Goal: Information Seeking & Learning: Learn about a topic

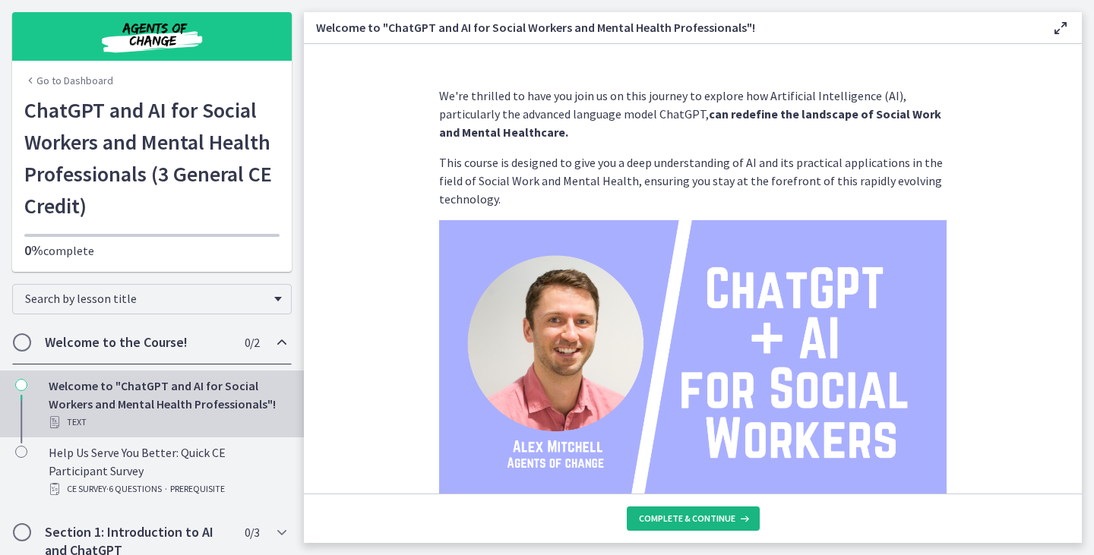
click at [724, 514] on span "Complete & continue" at bounding box center [687, 519] width 96 height 12
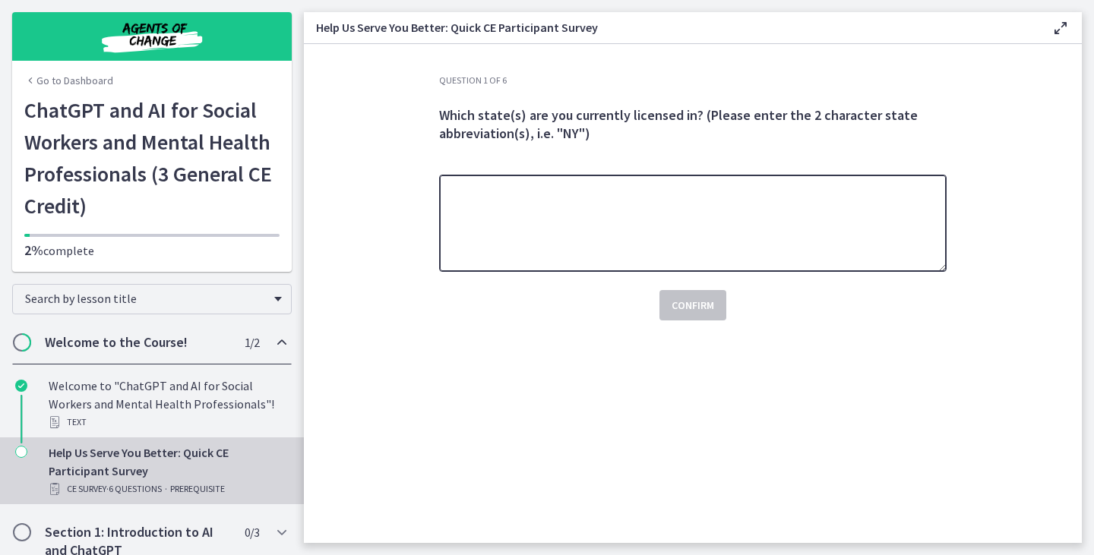
click at [609, 247] on textarea at bounding box center [693, 223] width 508 height 97
type textarea "**"
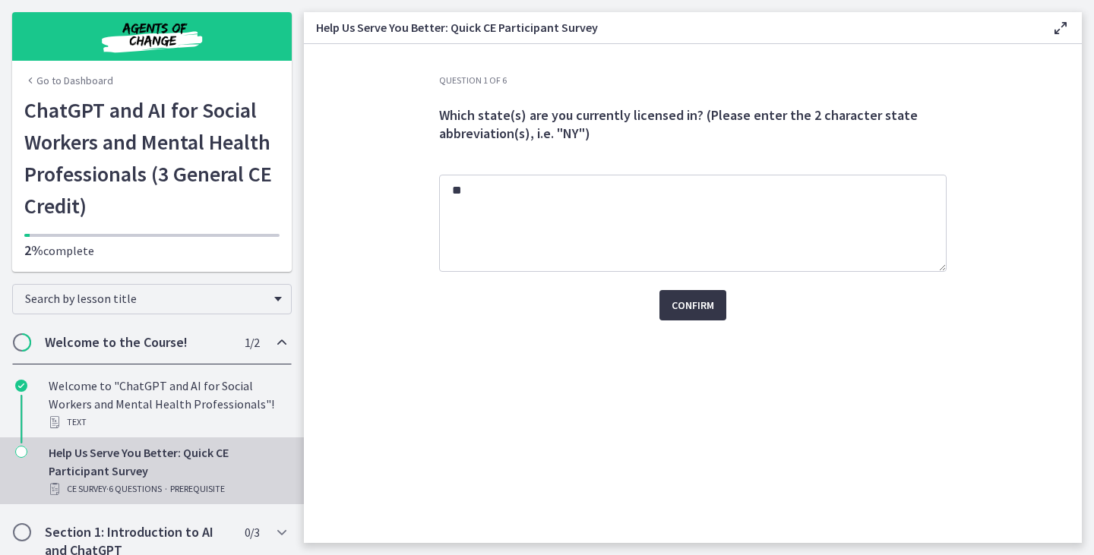
click at [684, 312] on span "Confirm" at bounding box center [693, 305] width 43 height 18
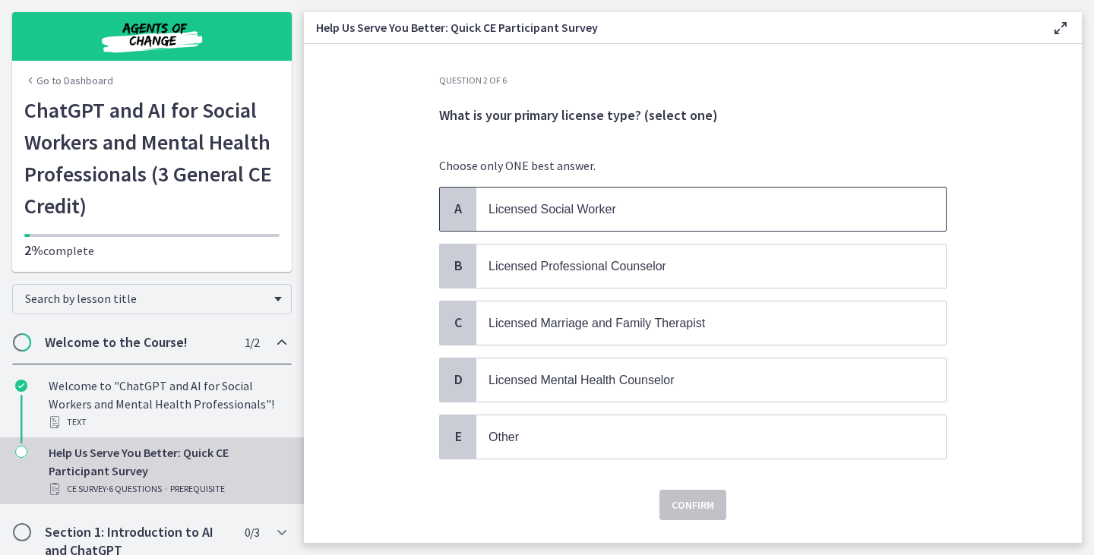
click at [671, 204] on p "Licensed Social Worker" at bounding box center [696, 209] width 415 height 19
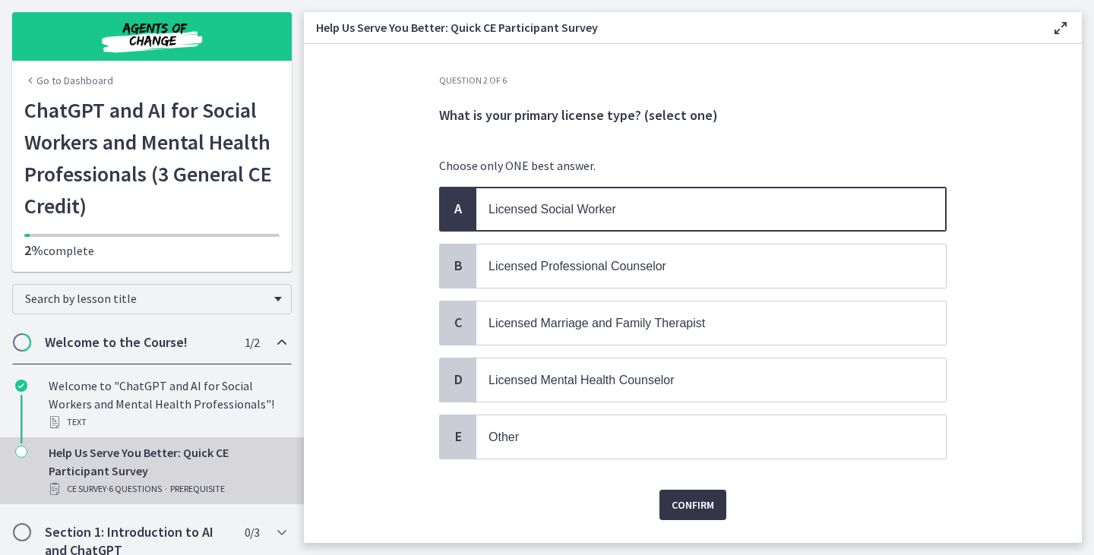
click at [678, 498] on span "Confirm" at bounding box center [693, 505] width 43 height 18
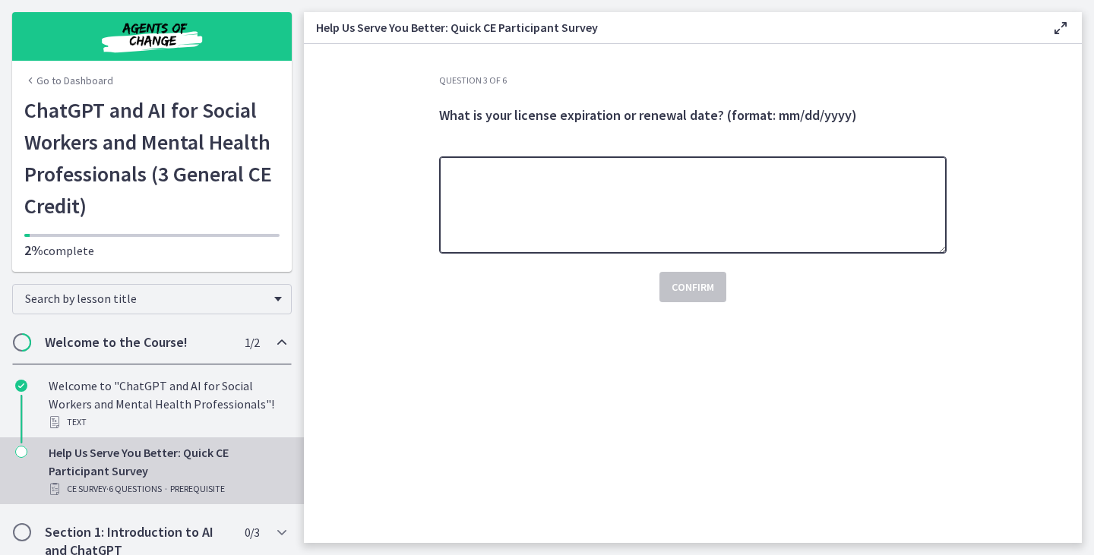
click at [574, 219] on textarea at bounding box center [693, 205] width 508 height 97
type textarea "**********"
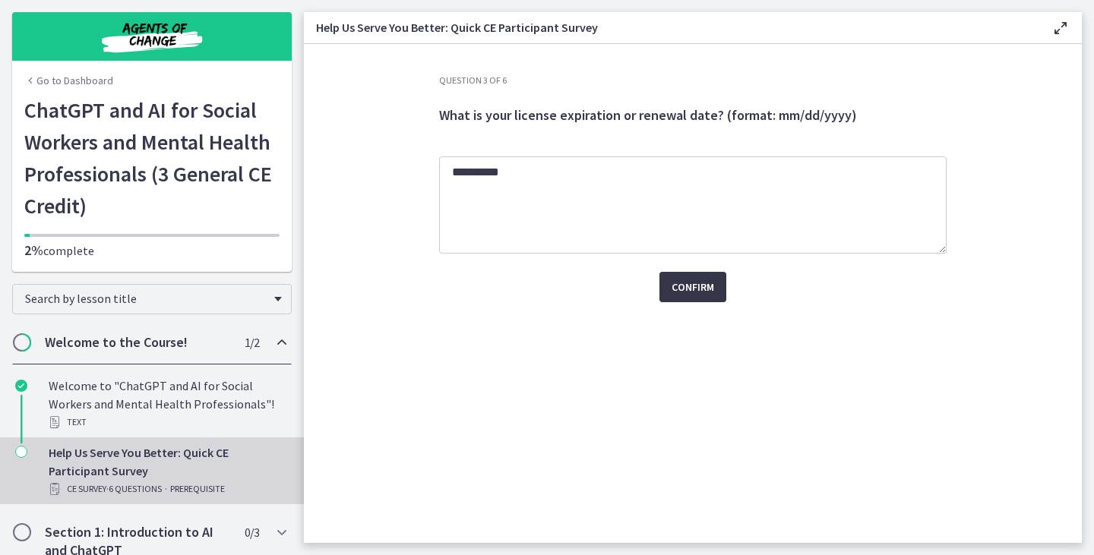
click at [679, 283] on span "Confirm" at bounding box center [693, 287] width 43 height 18
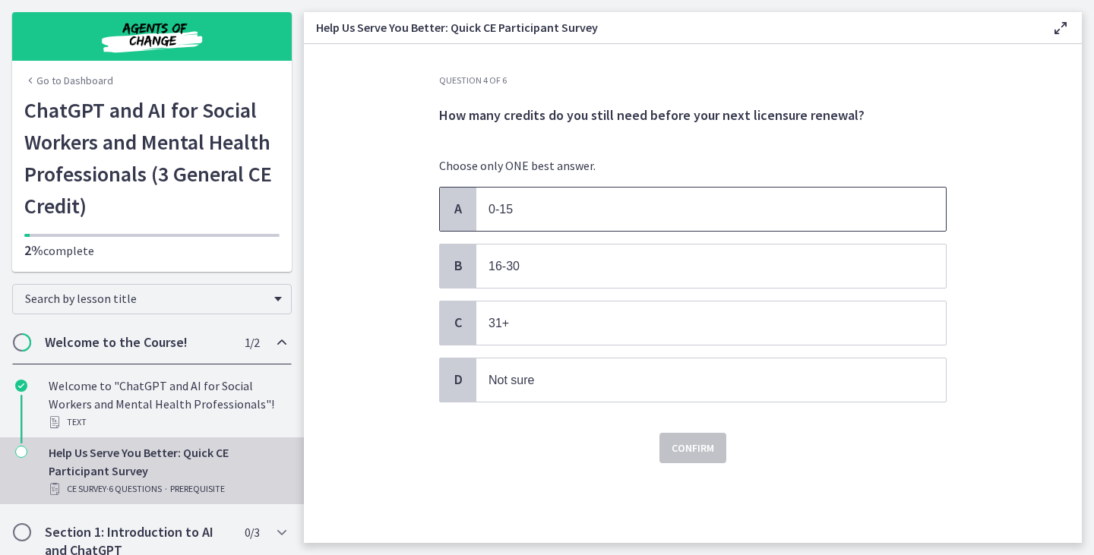
click at [753, 202] on p "0-15" at bounding box center [696, 209] width 415 height 19
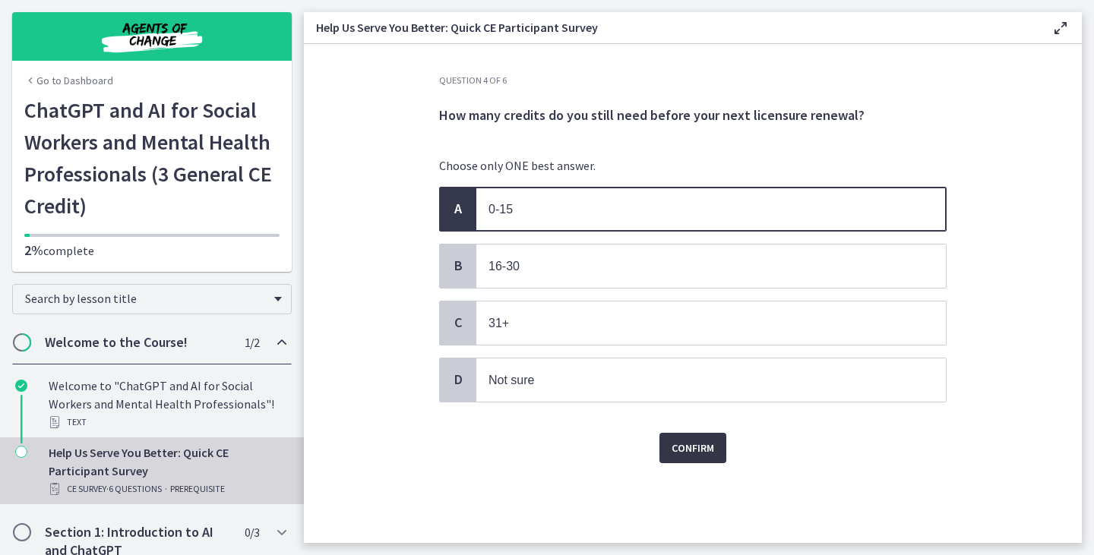
click at [694, 443] on span "Confirm" at bounding box center [693, 448] width 43 height 18
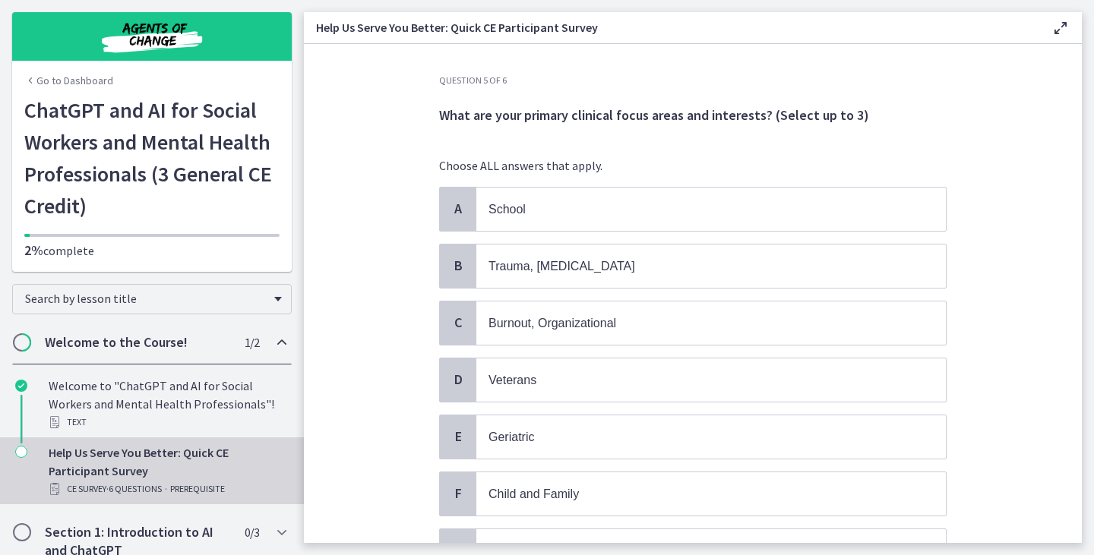
scroll to position [40, 0]
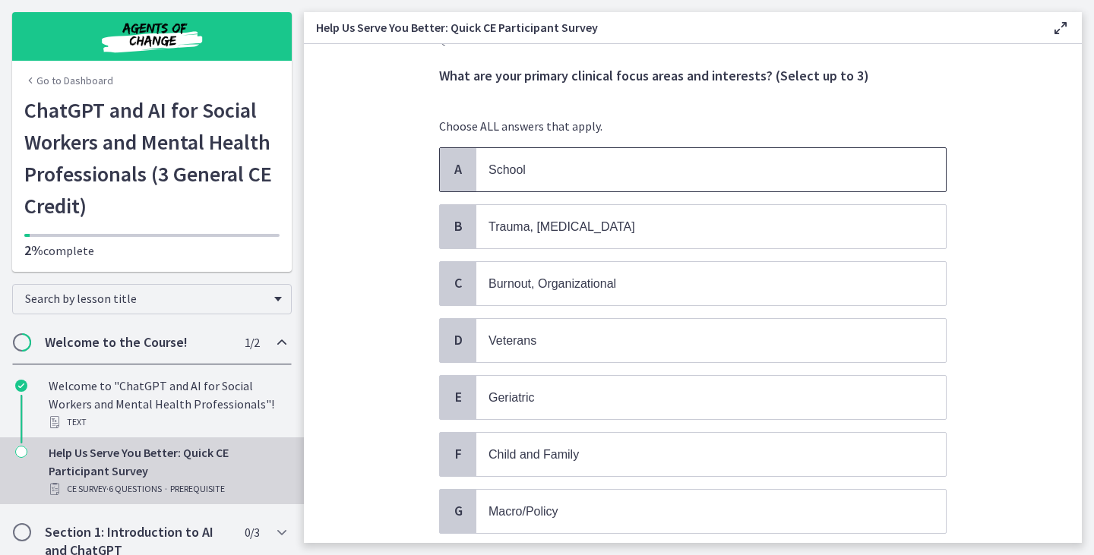
click at [900, 166] on span "School" at bounding box center [711, 169] width 470 height 43
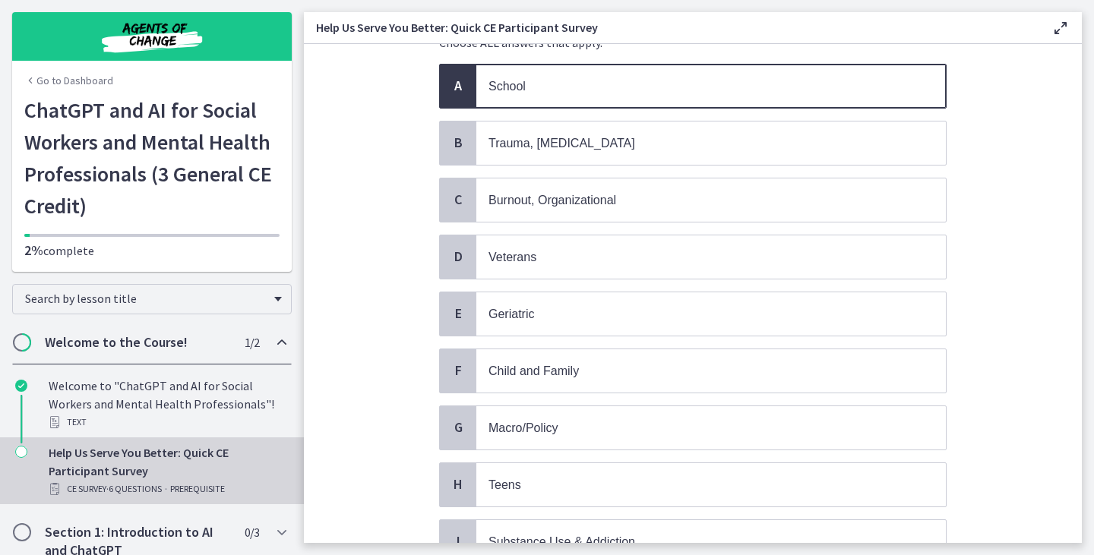
scroll to position [143, 0]
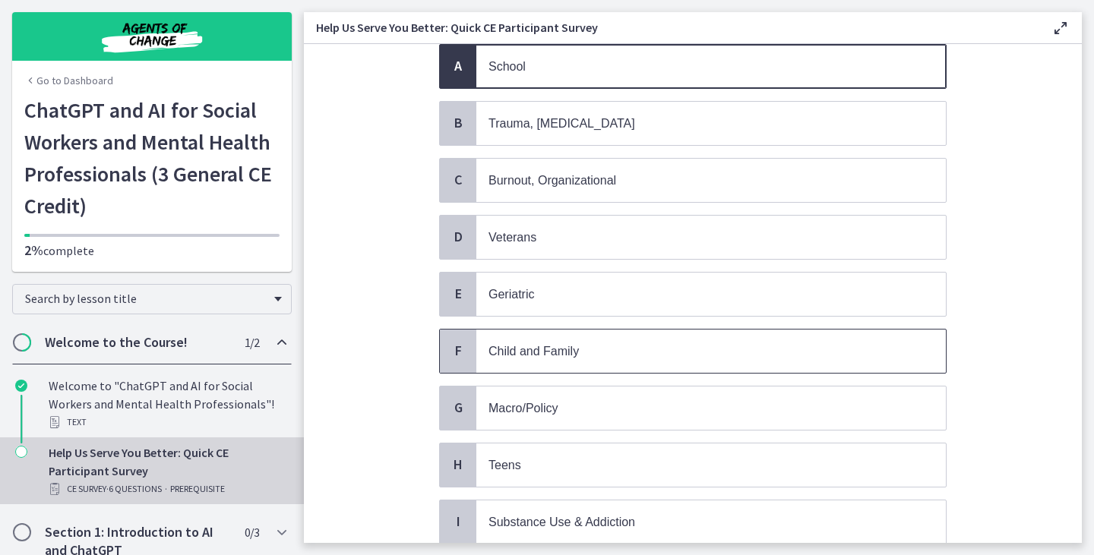
click at [856, 356] on p "Child and Family" at bounding box center [696, 351] width 415 height 19
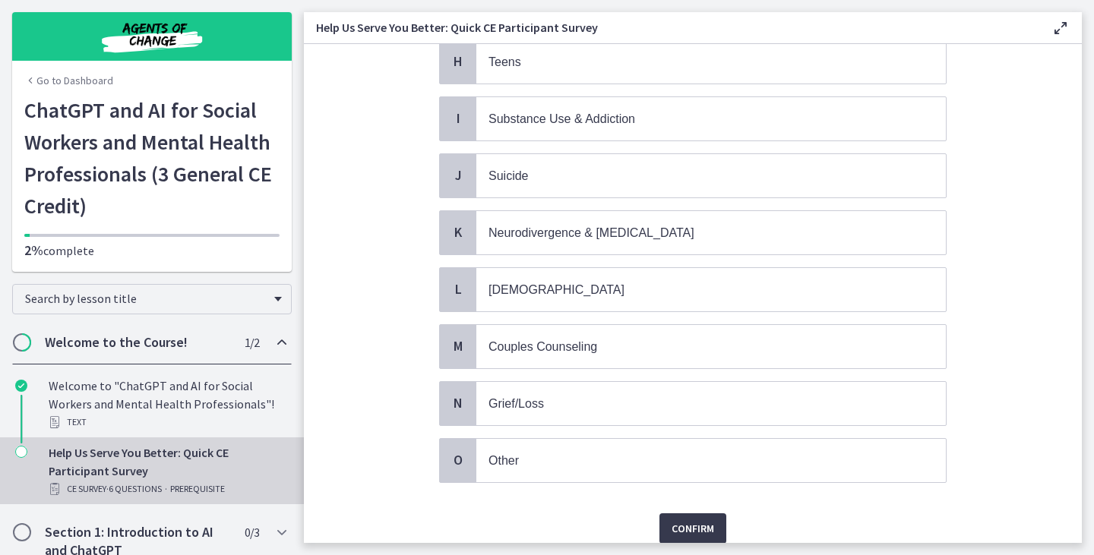
scroll to position [608, 0]
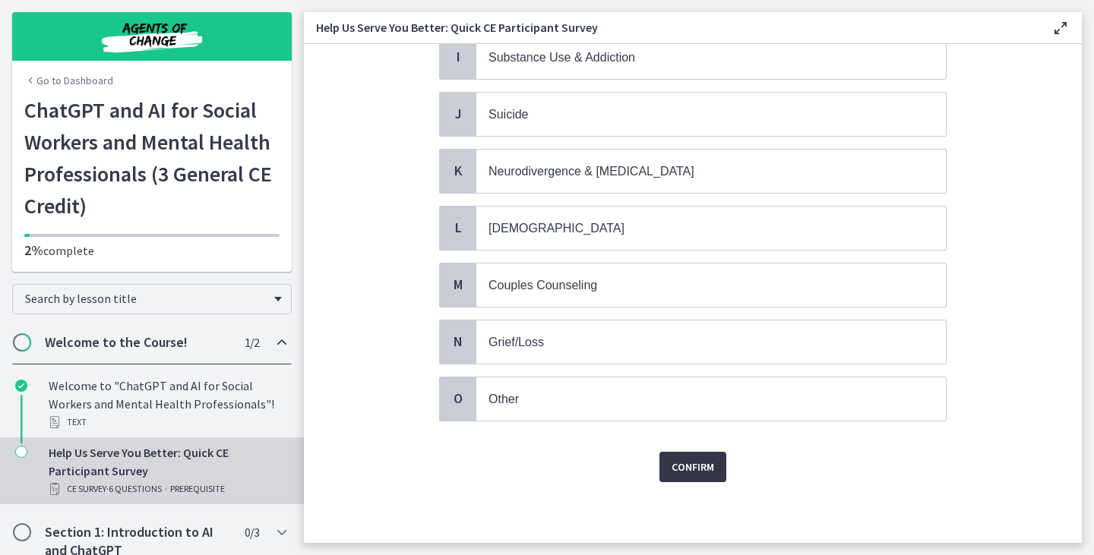
click at [699, 456] on button "Confirm" at bounding box center [692, 467] width 67 height 30
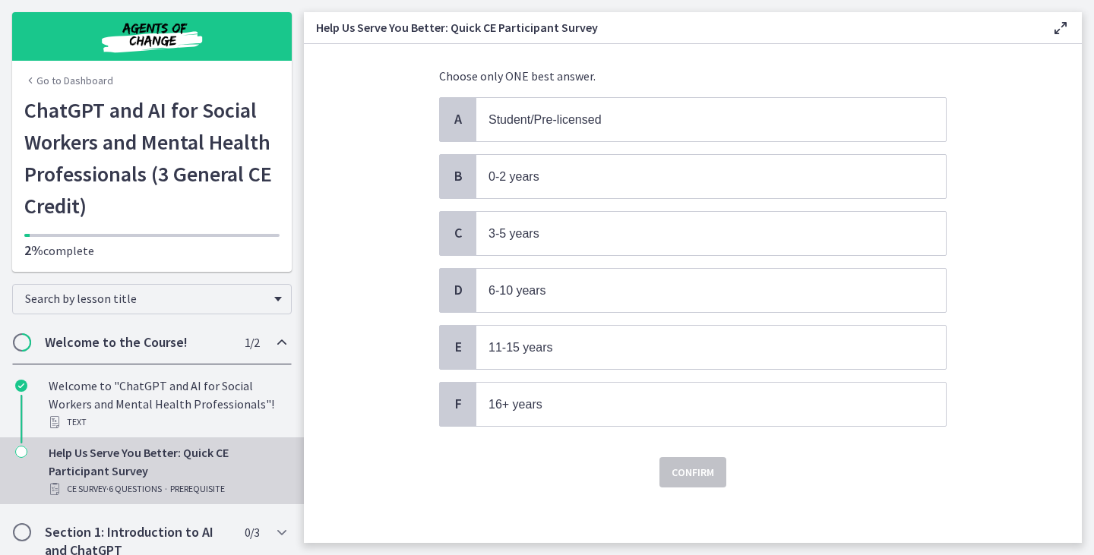
scroll to position [95, 0]
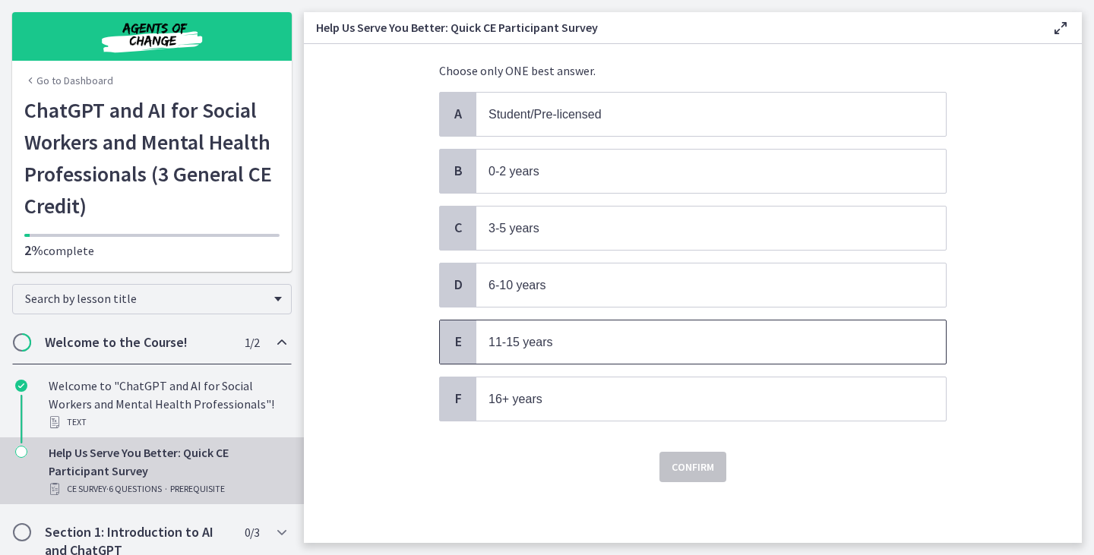
click at [733, 344] on p "11-15 years" at bounding box center [696, 342] width 415 height 19
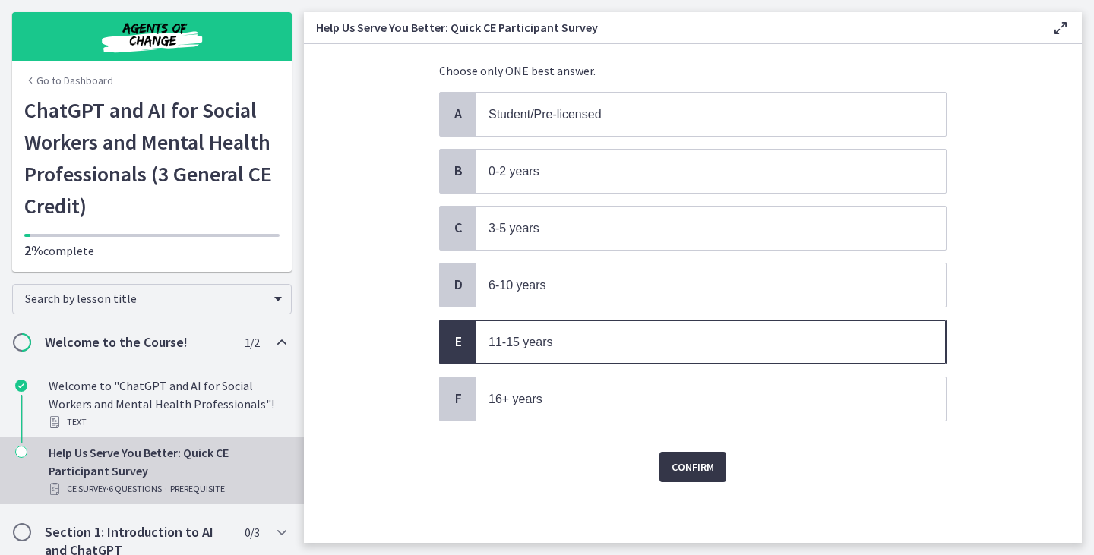
click at [698, 467] on span "Confirm" at bounding box center [693, 467] width 43 height 18
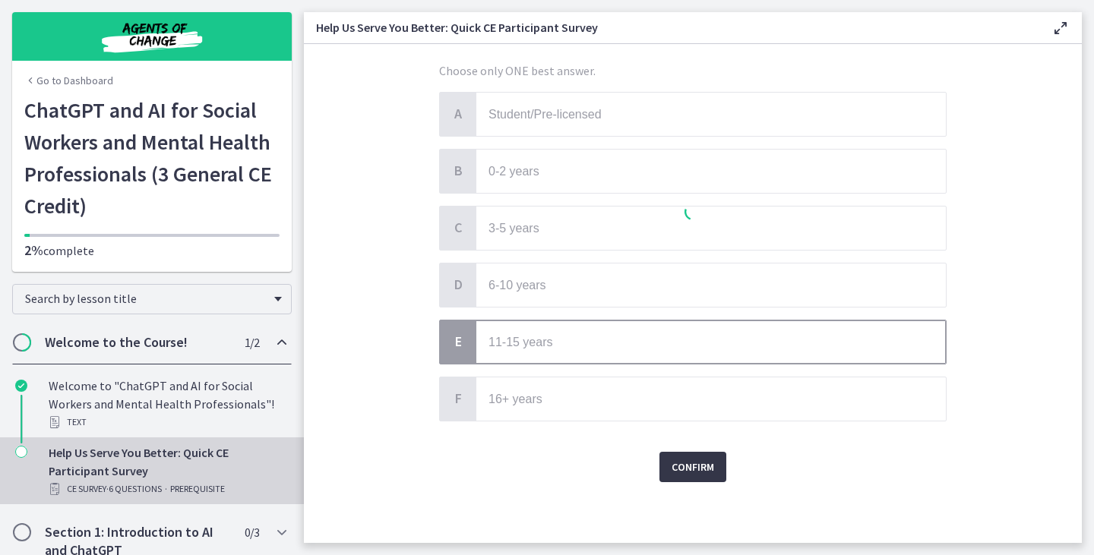
scroll to position [0, 0]
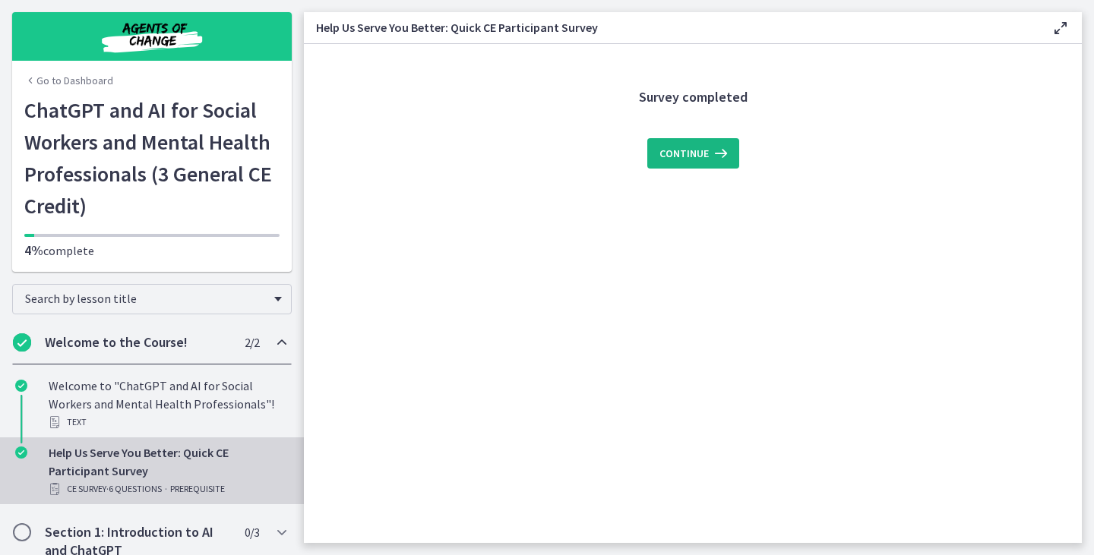
click at [684, 153] on span "Continue" at bounding box center [683, 153] width 49 height 18
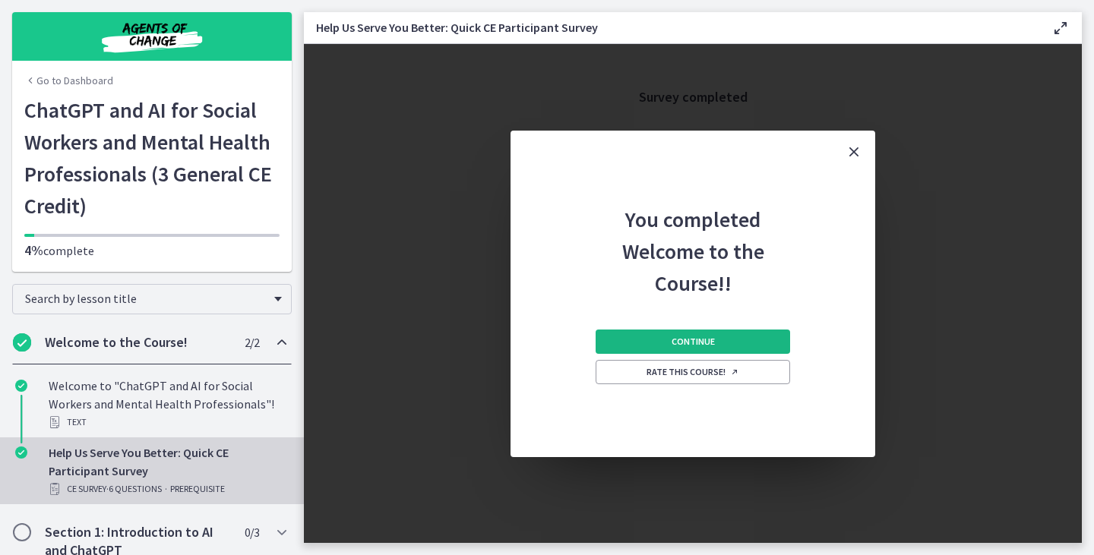
click at [636, 337] on button "Continue" at bounding box center [693, 342] width 195 height 24
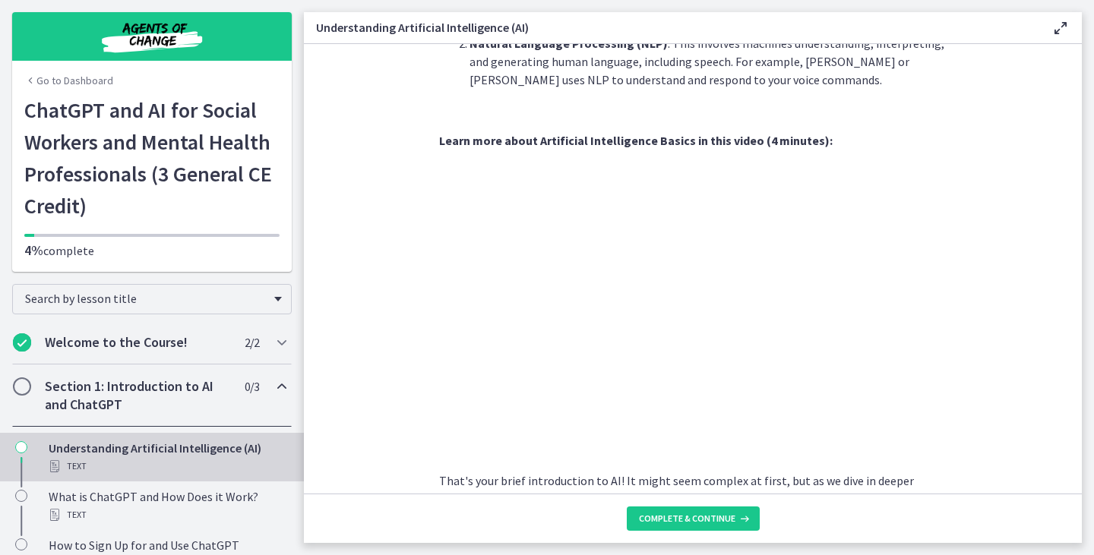
scroll to position [667, 0]
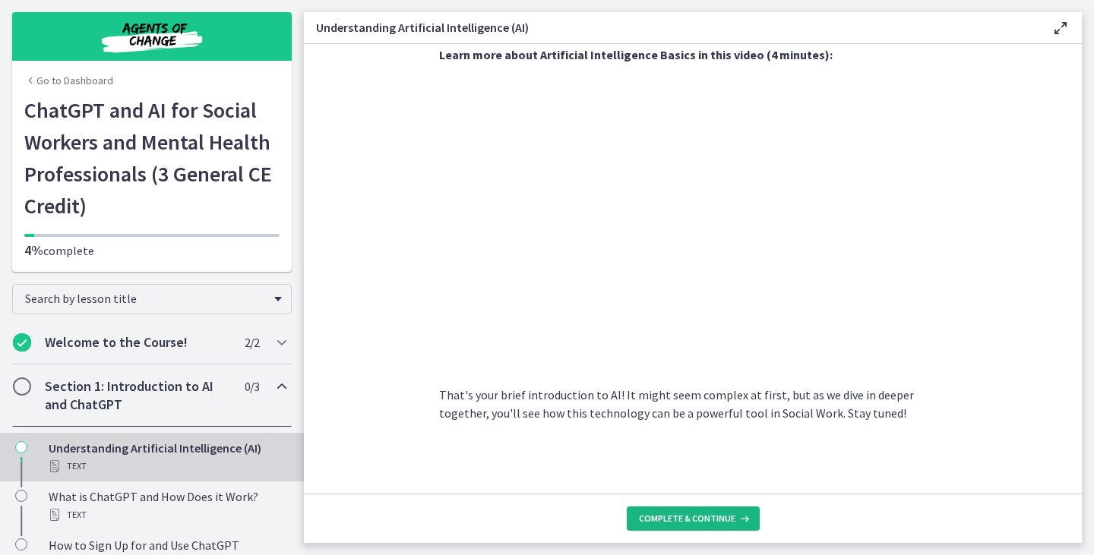
click at [712, 521] on span "Complete & continue" at bounding box center [687, 519] width 96 height 12
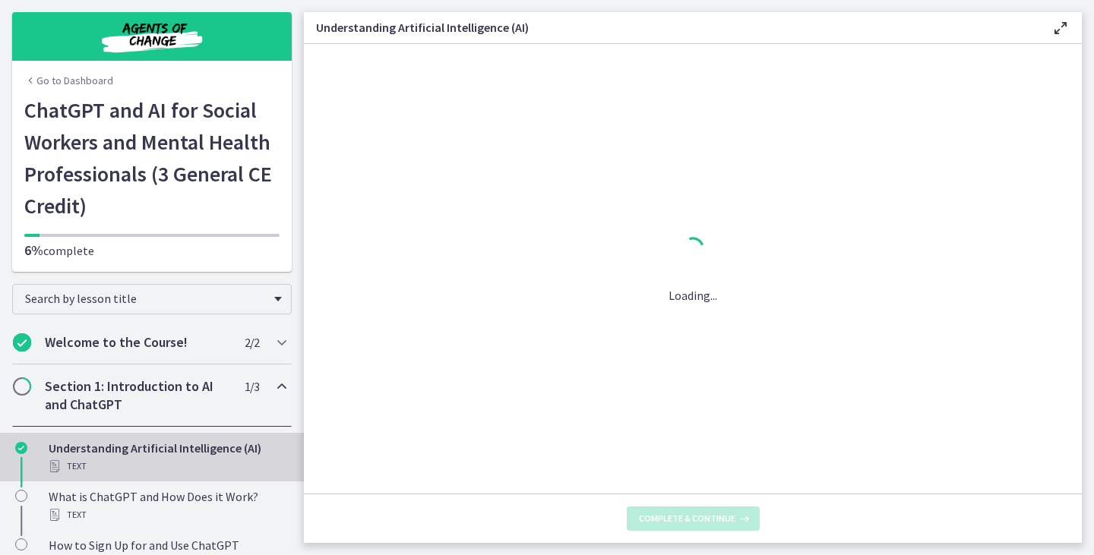
scroll to position [0, 0]
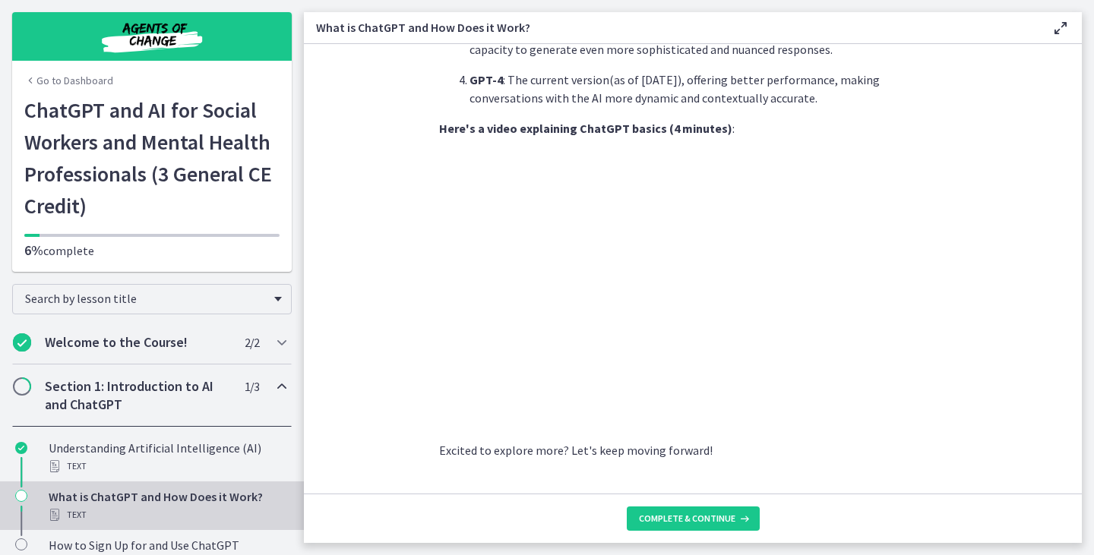
scroll to position [752, 0]
